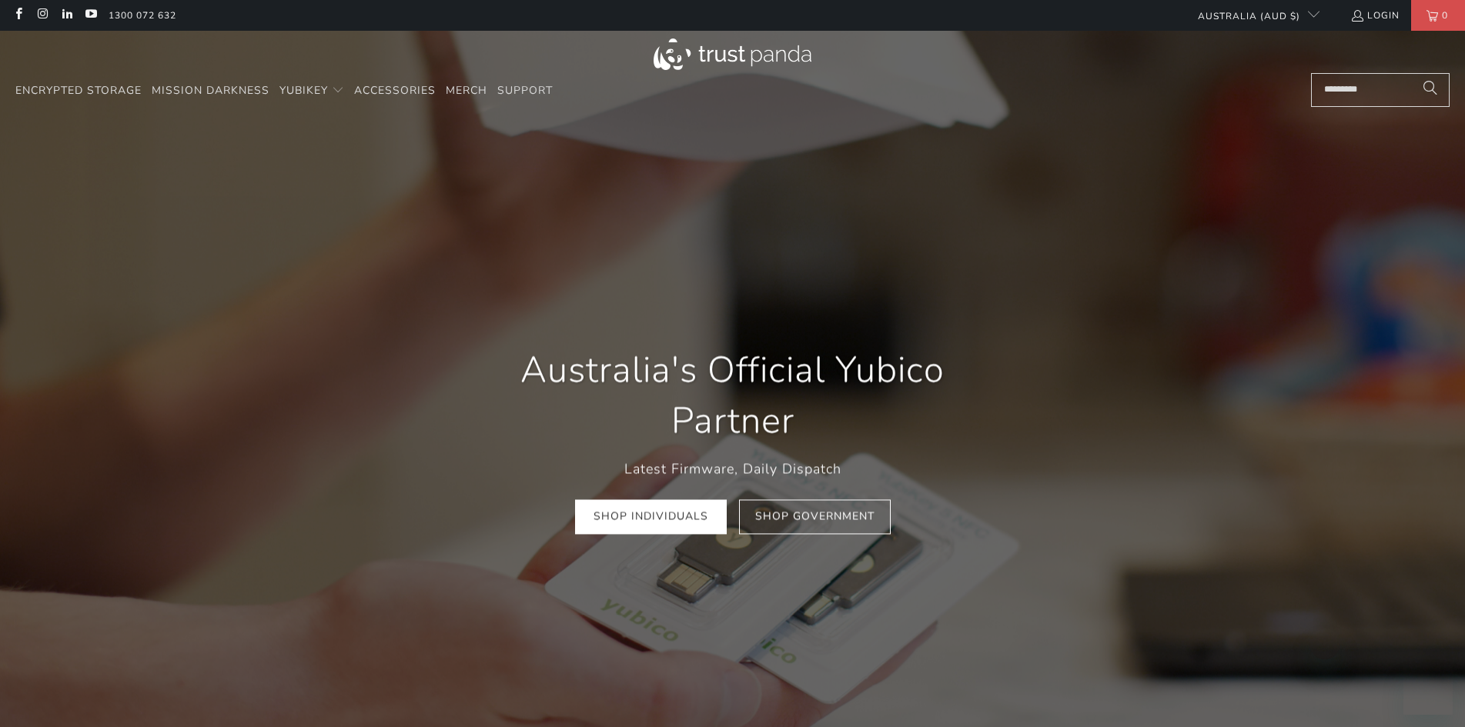
click at [645, 500] on link "Shop Individuals" at bounding box center [651, 517] width 152 height 35
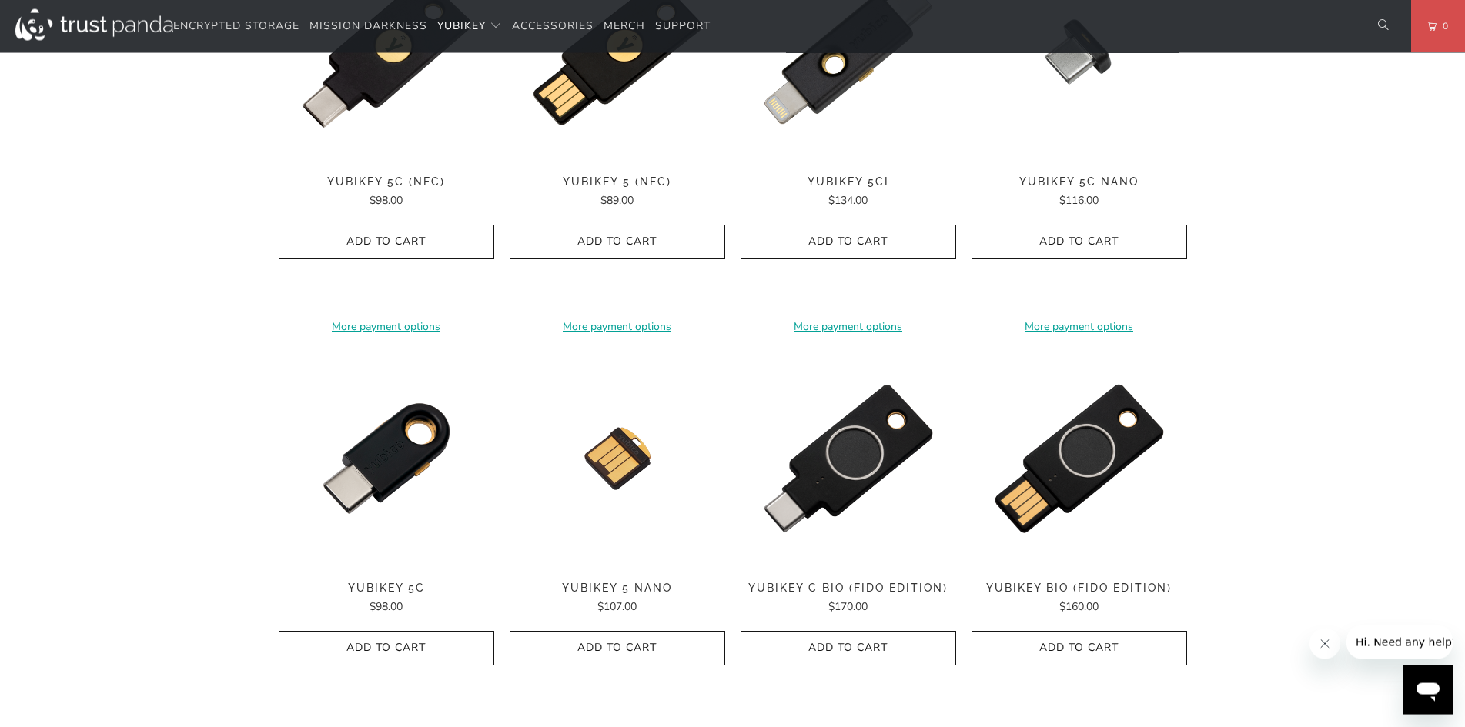
scroll to position [785, 0]
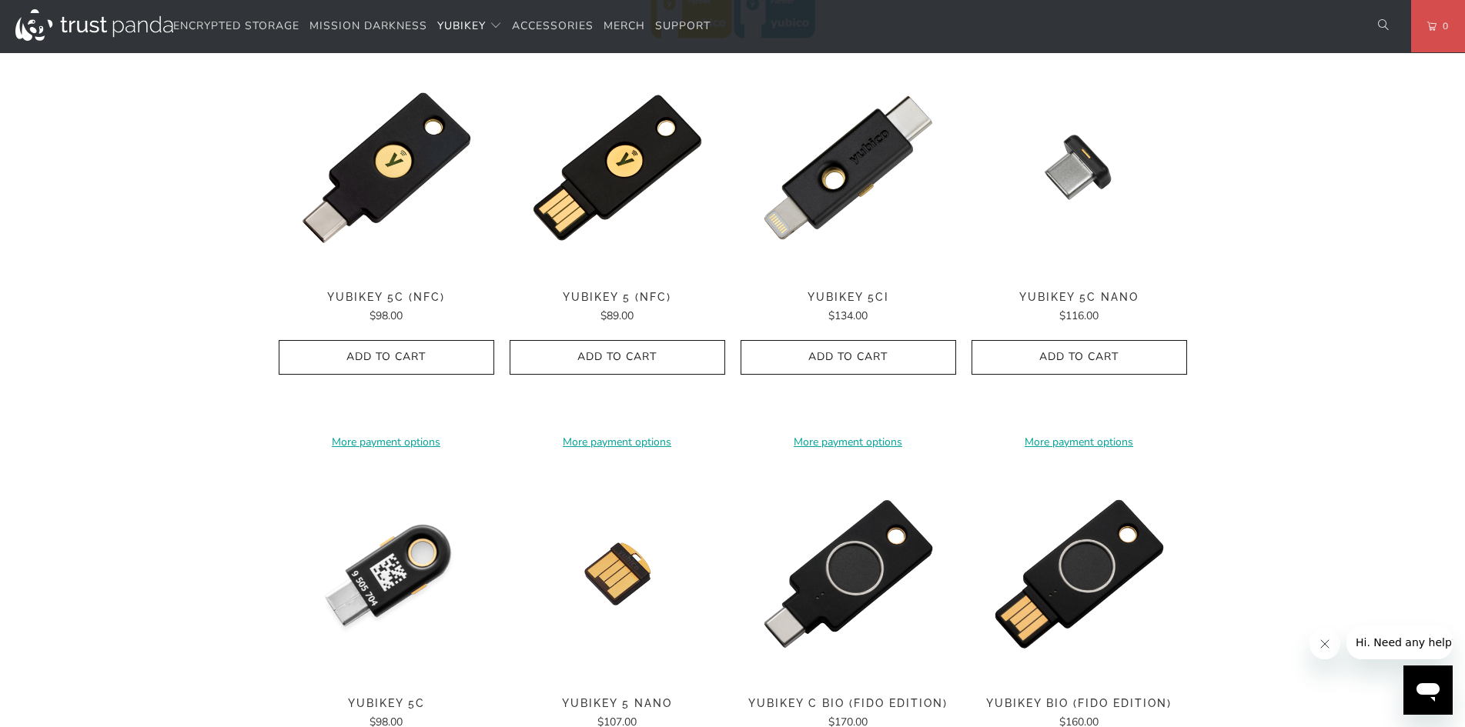
click at [386, 575] on img at bounding box center [387, 574] width 216 height 216
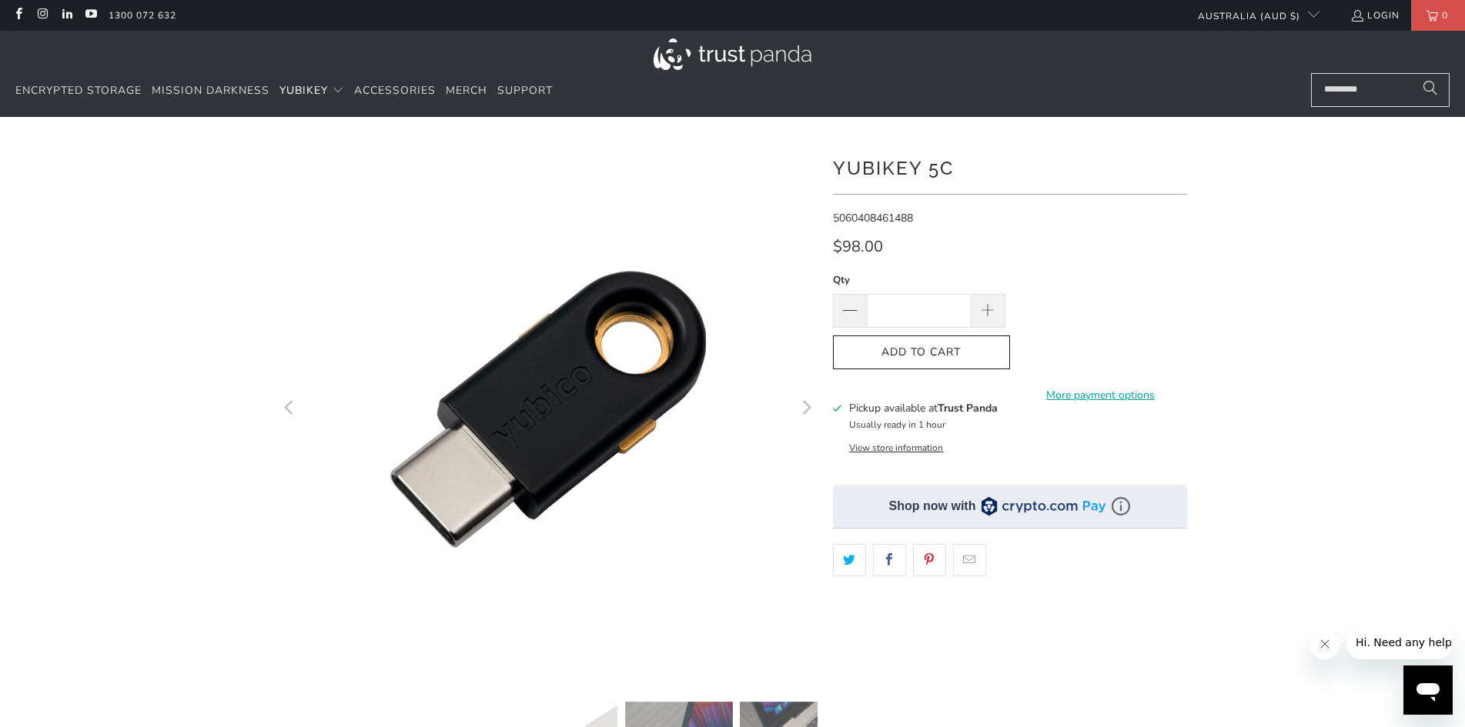
click at [930, 449] on button "View store information" at bounding box center [896, 448] width 94 height 12
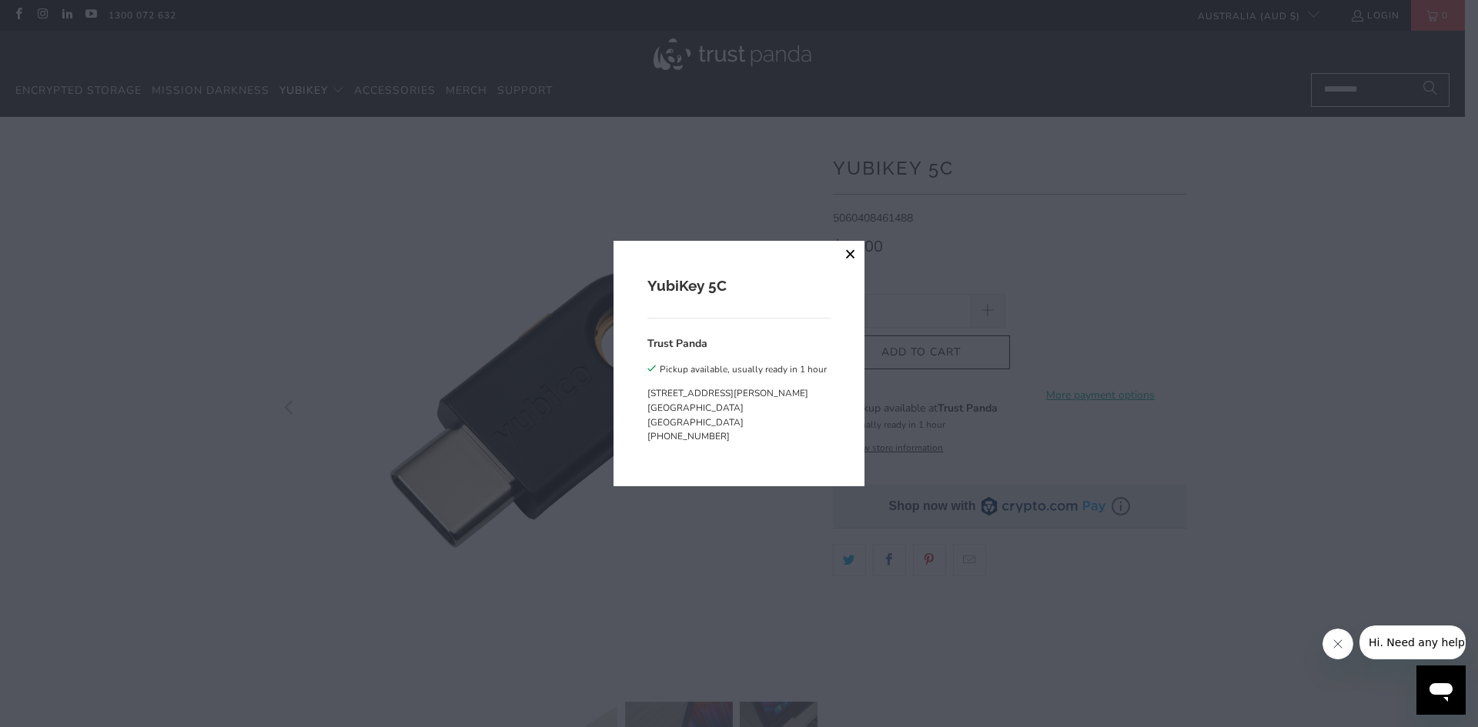
click at [854, 248] on button "close" at bounding box center [851, 255] width 28 height 28
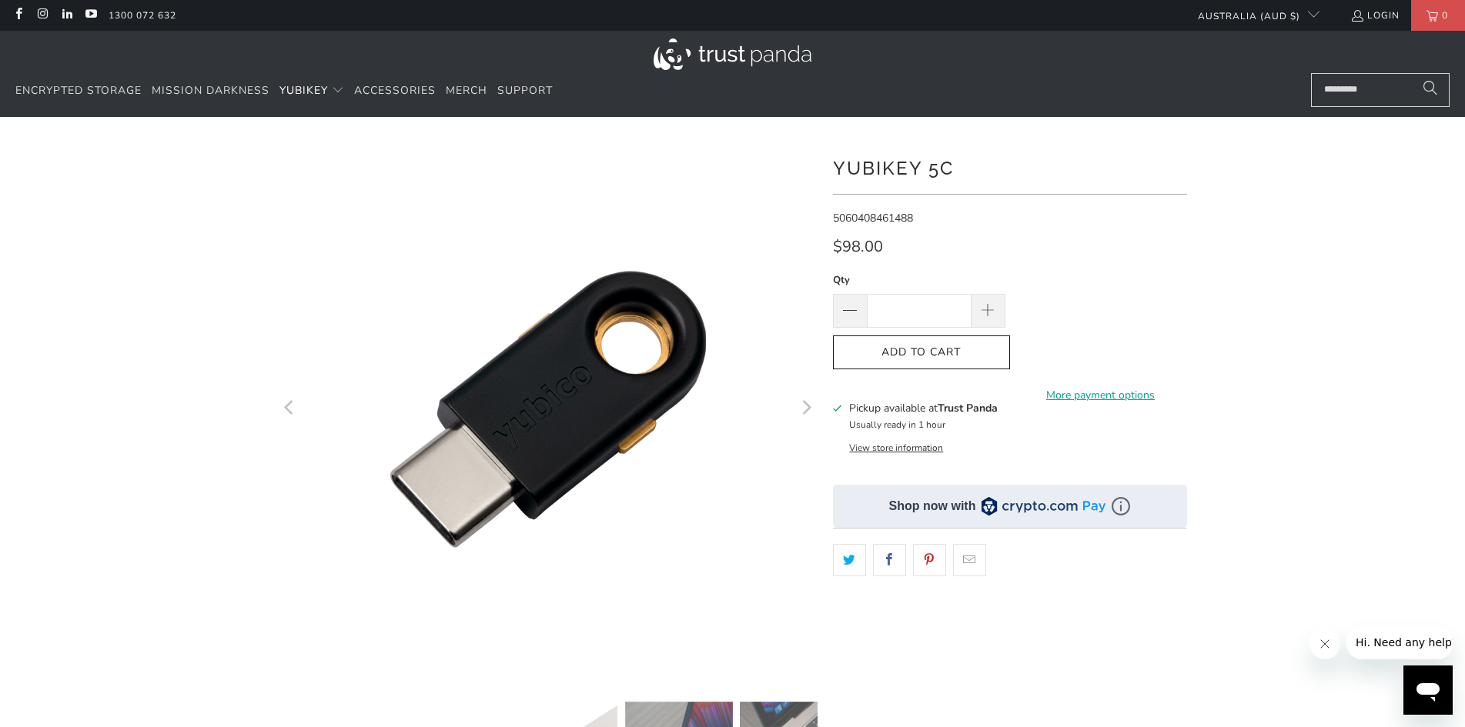
click at [1387, 212] on div at bounding box center [732, 528] width 1465 height 777
